Goal: Navigation & Orientation: Find specific page/section

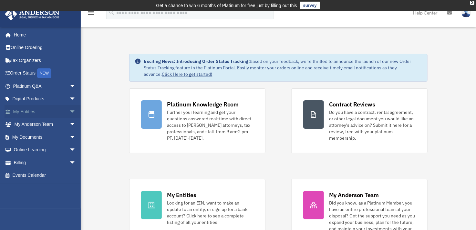
click at [69, 111] on span "arrow_drop_down" at bounding box center [75, 111] width 13 height 13
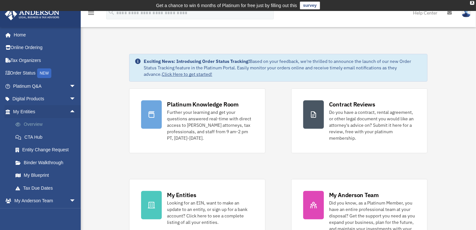
click at [35, 122] on link "Overview" at bounding box center [47, 124] width 77 height 13
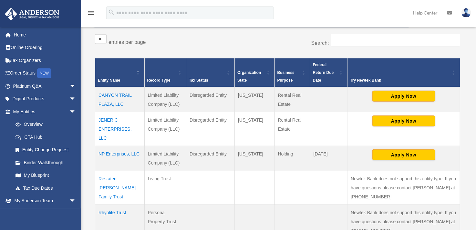
scroll to position [129, 0]
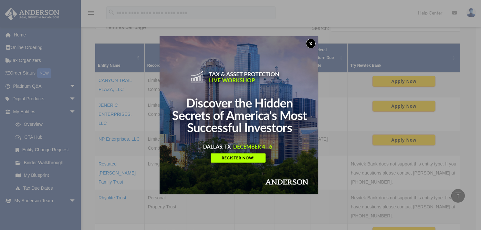
click at [312, 43] on button "x" at bounding box center [311, 44] width 10 height 10
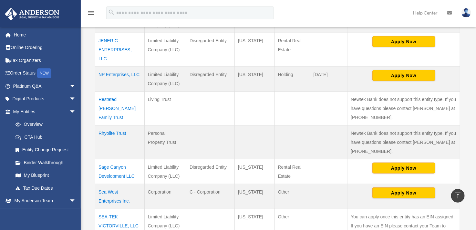
scroll to position [162, 0]
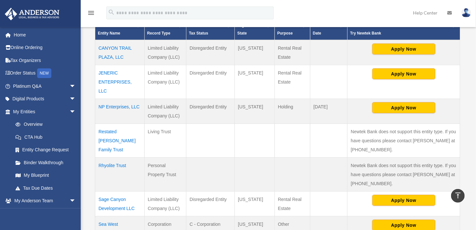
click at [106, 132] on td "Restated [PERSON_NAME] Family Trust" at bounding box center [119, 141] width 49 height 34
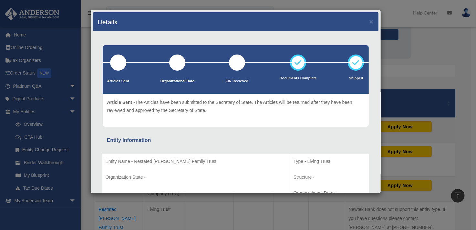
scroll to position [0, 0]
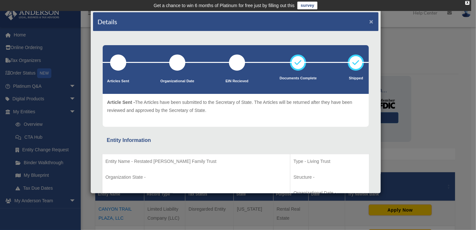
click at [370, 20] on button "×" at bounding box center [372, 21] width 4 height 7
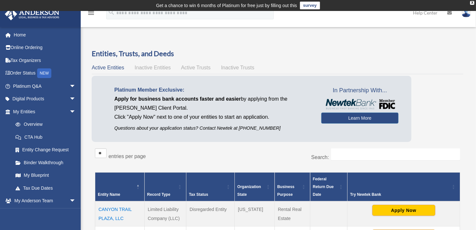
click at [142, 68] on span "Inactive Entities" at bounding box center [153, 67] width 36 height 5
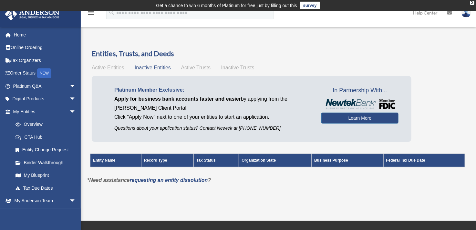
click at [195, 67] on span "Active Trusts" at bounding box center [196, 67] width 30 height 5
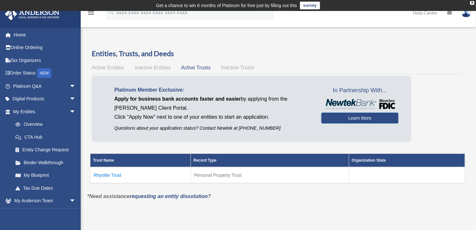
click at [111, 175] on td "Rhyolite Trust" at bounding box center [140, 175] width 100 height 16
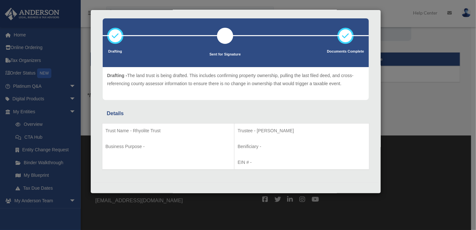
scroll to position [127, 0]
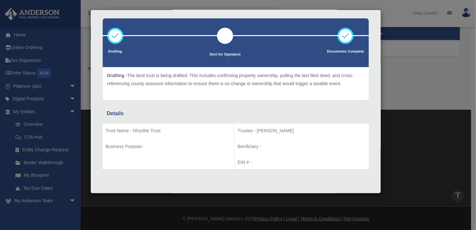
click at [93, 5] on div "Details × Drafting Sent for Signature" at bounding box center [238, 115] width 476 height 230
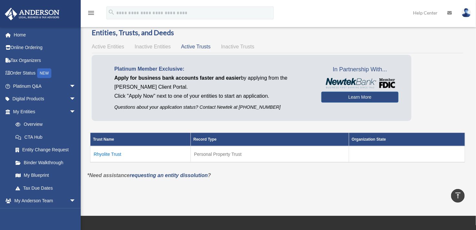
scroll to position [0, 0]
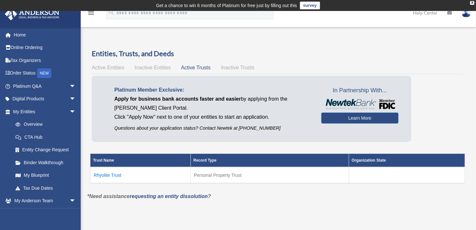
click at [235, 68] on span "Inactive Trusts" at bounding box center [237, 67] width 33 height 5
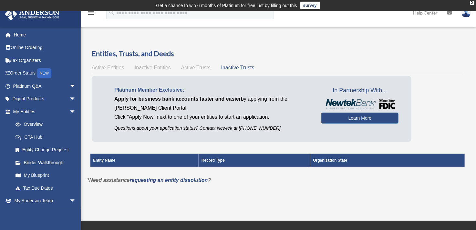
click at [110, 68] on span "Active Entities" at bounding box center [108, 67] width 32 height 5
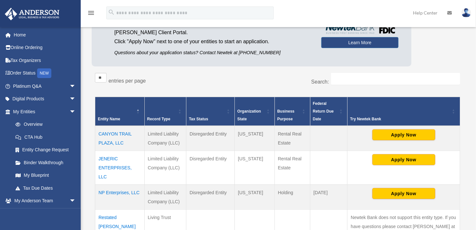
scroll to position [65, 0]
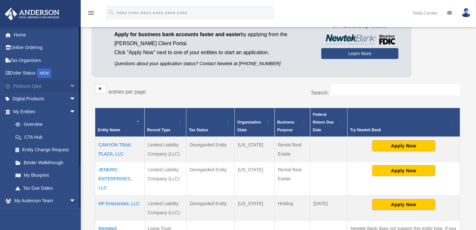
click at [22, 86] on link "Platinum Q&A arrow_drop_down" at bounding box center [45, 86] width 81 height 13
click at [69, 85] on span "arrow_drop_down" at bounding box center [75, 86] width 13 height 13
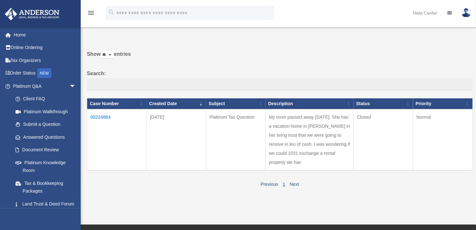
scroll to position [32, 0]
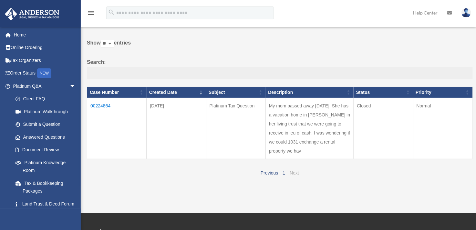
click at [293, 176] on link "Next" at bounding box center [294, 173] width 9 height 5
click at [292, 159] on td "My mom passed away 4-1-2022. She has a vacation home in Catalina in her living …" at bounding box center [310, 128] width 88 height 61
click at [36, 149] on link "Document Review" at bounding box center [47, 150] width 77 height 13
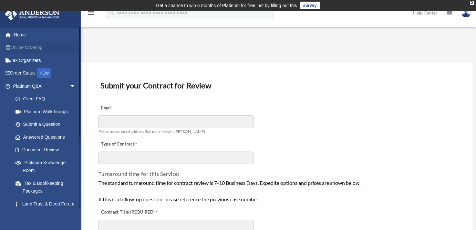
click at [25, 47] on link "Online Ordering" at bounding box center [45, 47] width 81 height 13
